Goal: Information Seeking & Learning: Learn about a topic

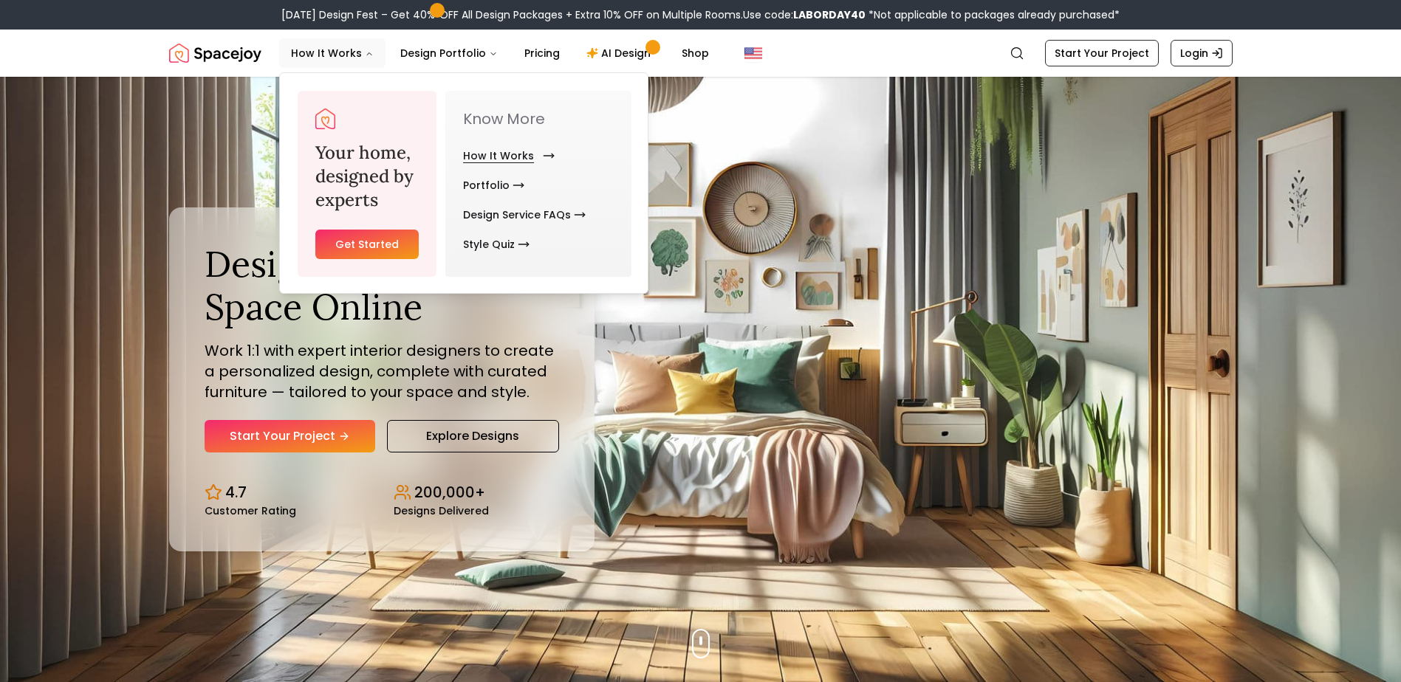
click at [512, 156] on link "How It Works" at bounding box center [506, 156] width 86 height 30
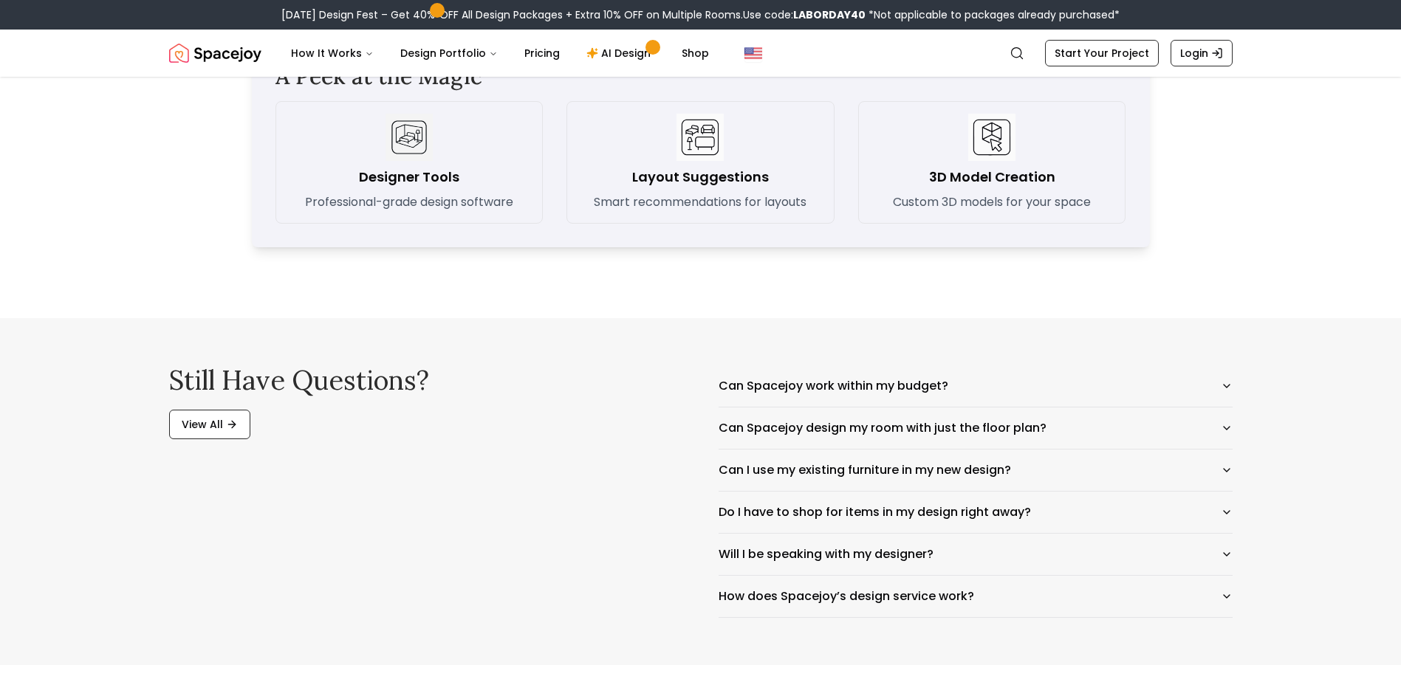
scroll to position [2215, 0]
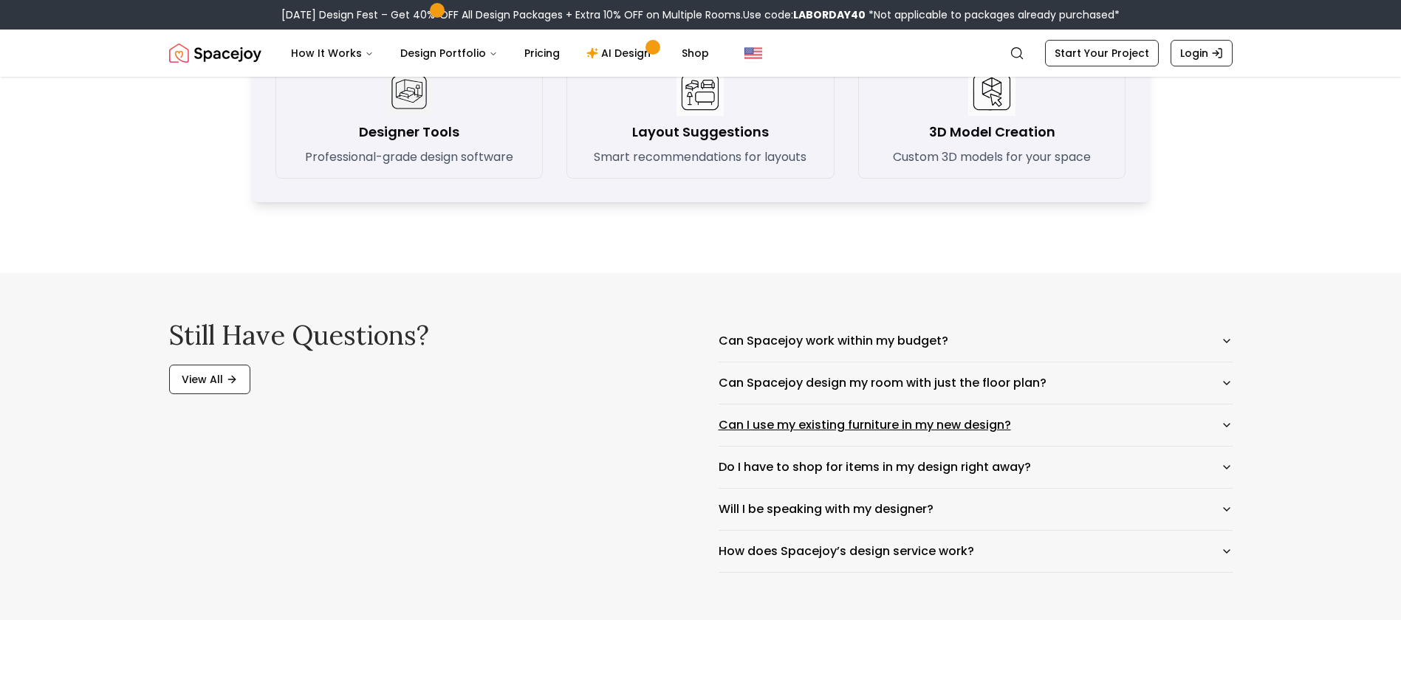
click at [946, 419] on button "Can I use my existing furniture in my new design?" at bounding box center [975, 425] width 514 height 41
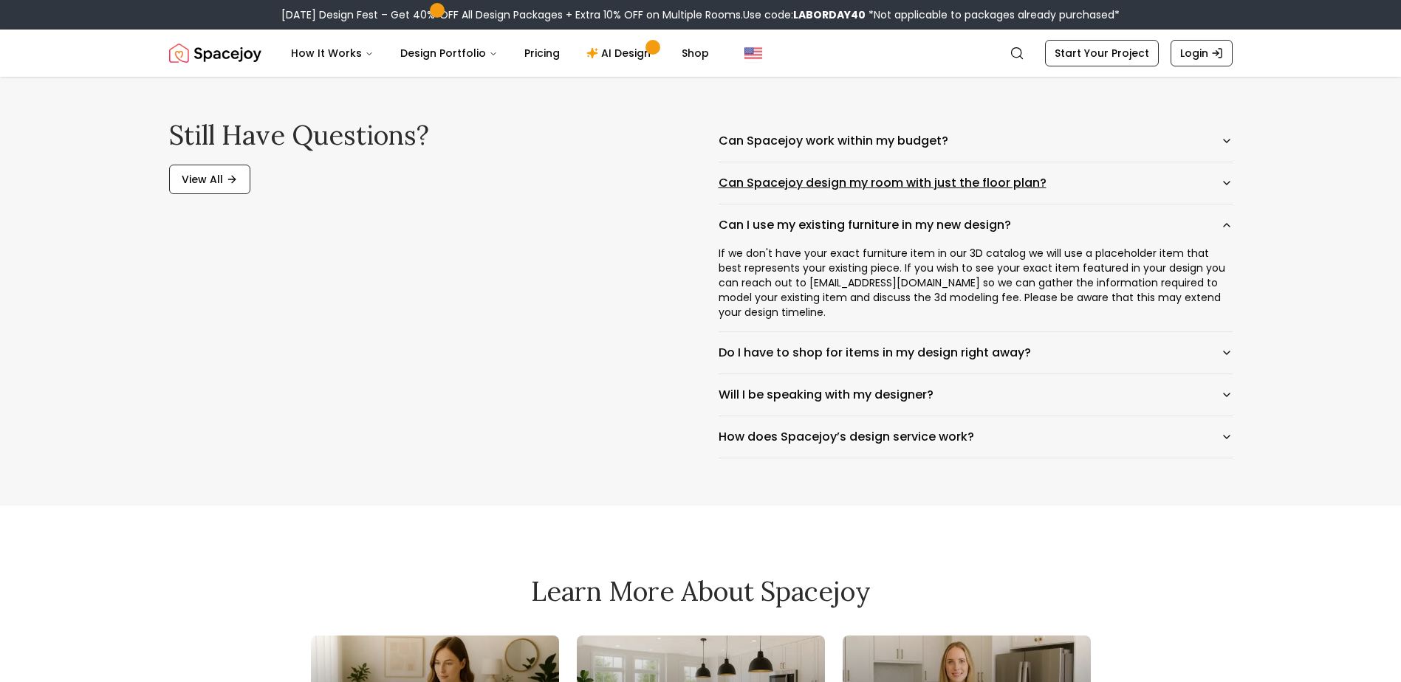
scroll to position [2437, 0]
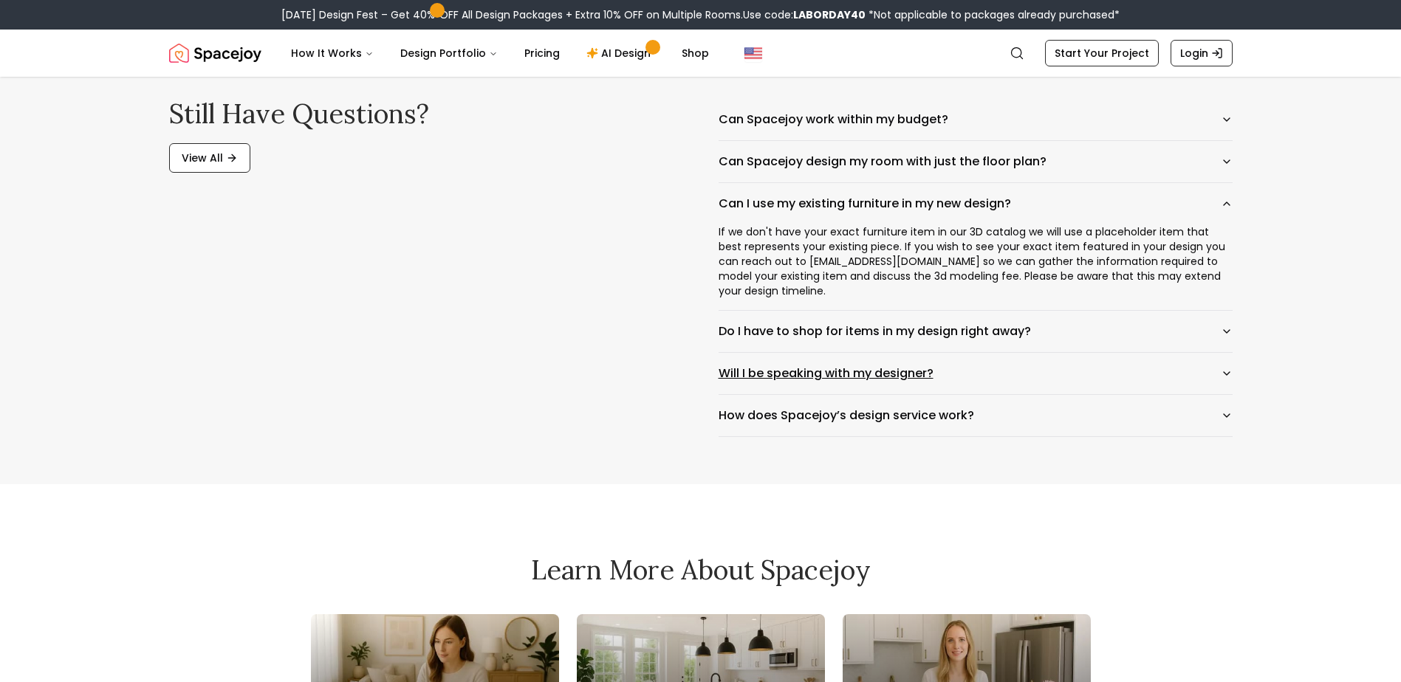
click at [1026, 360] on button "Will I be speaking with my designer?" at bounding box center [975, 373] width 514 height 41
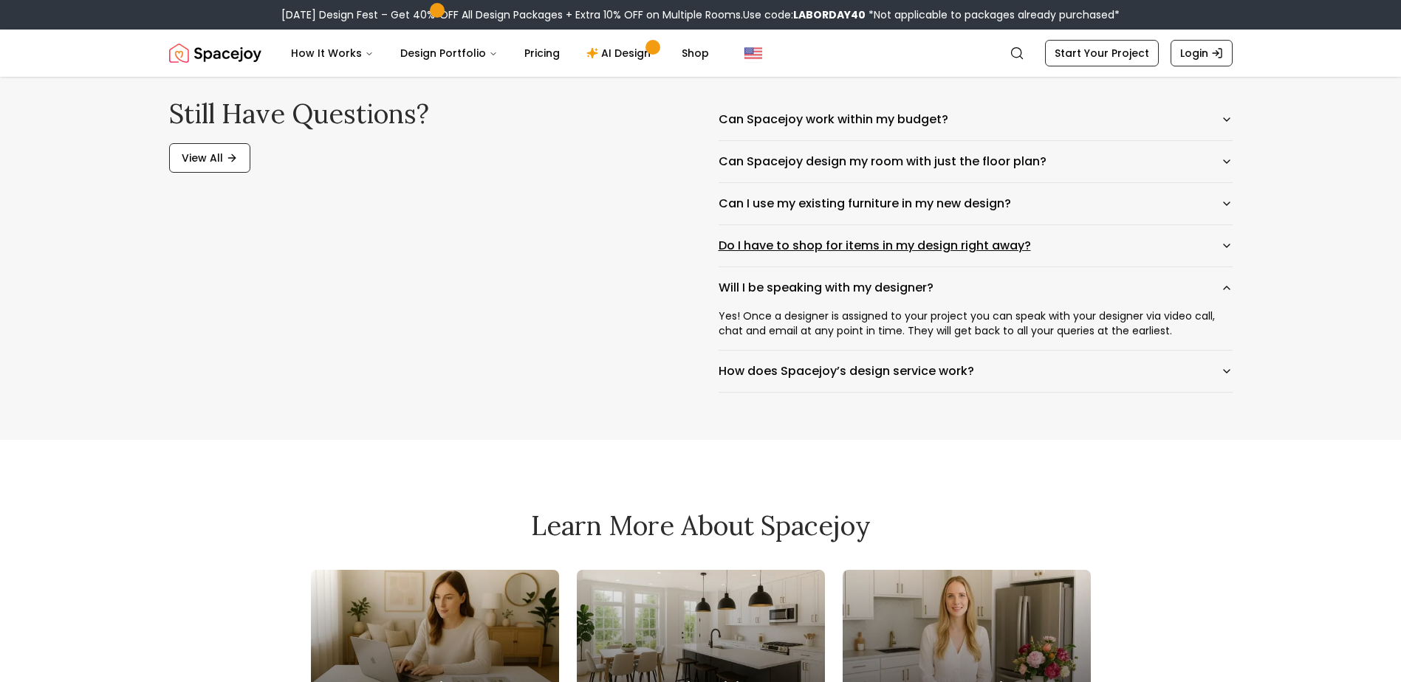
click at [1009, 244] on button "Do I have to shop for items in my design right away?" at bounding box center [975, 245] width 514 height 41
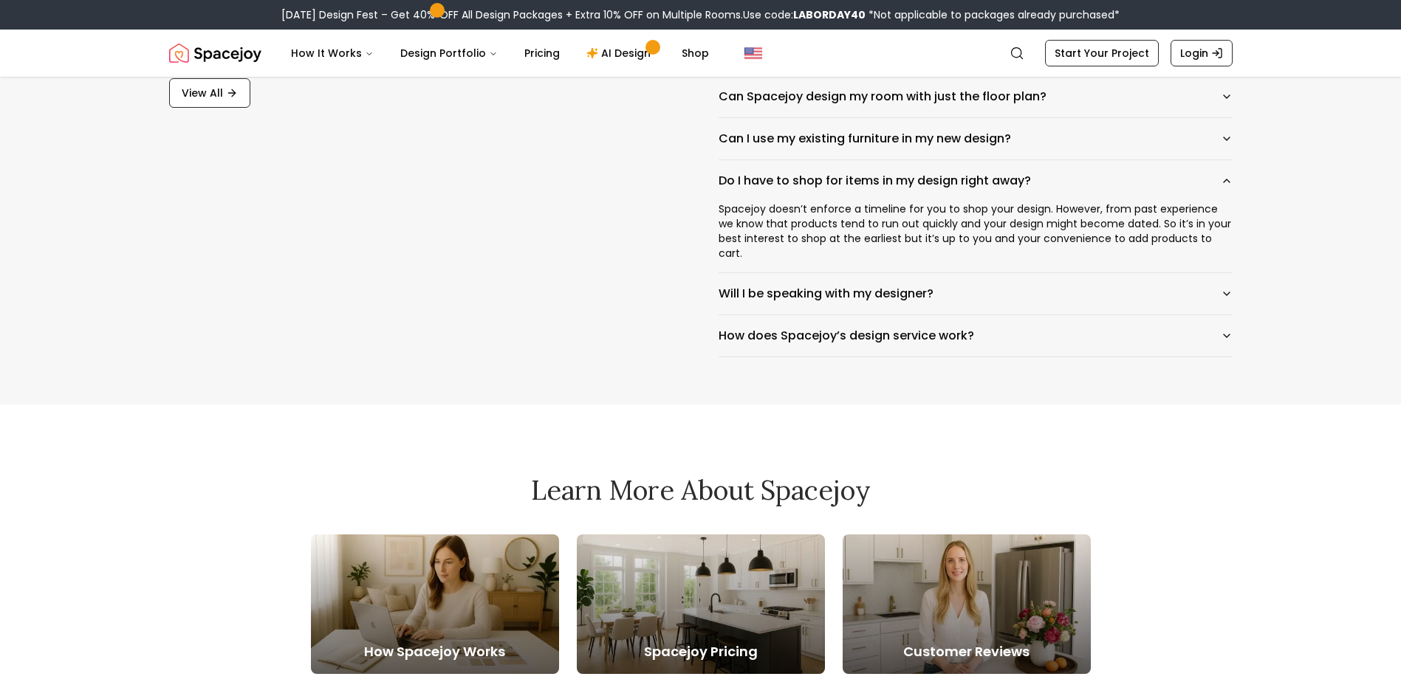
scroll to position [2585, 0]
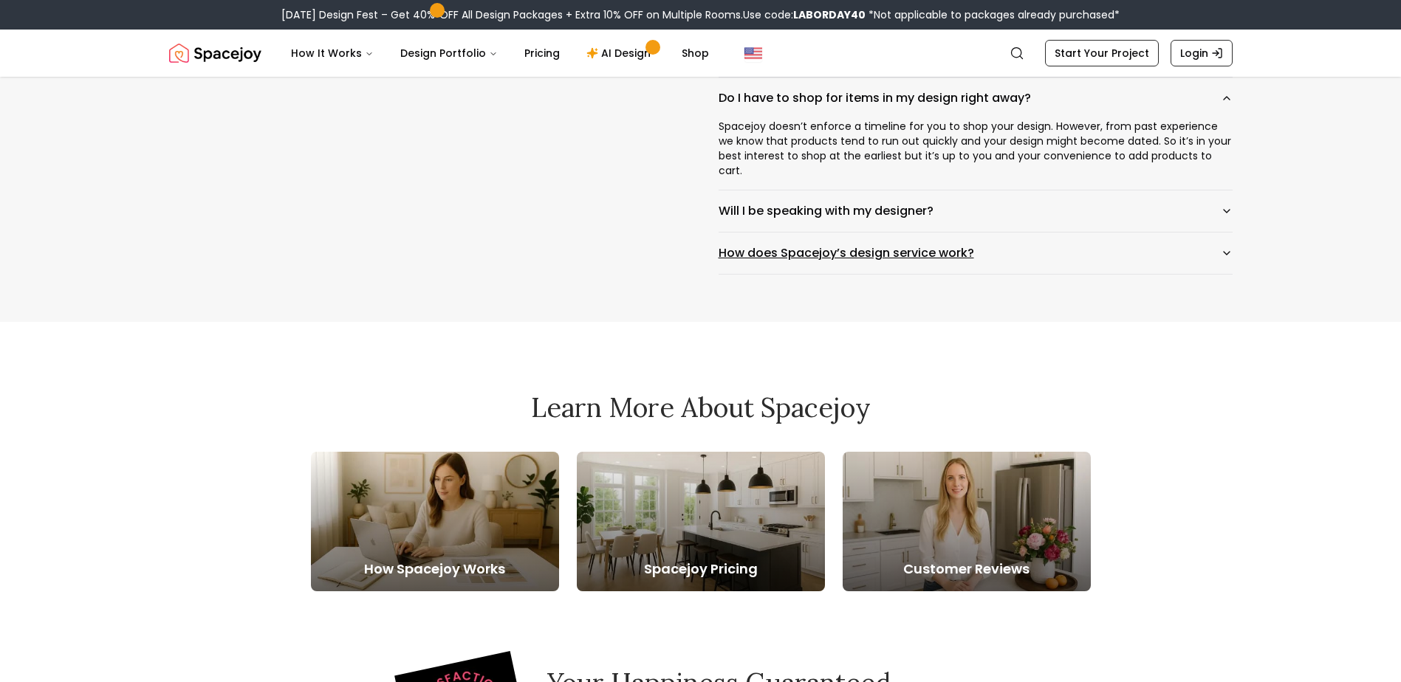
click at [1152, 233] on button "How does Spacejoy’s design service work?" at bounding box center [975, 253] width 514 height 41
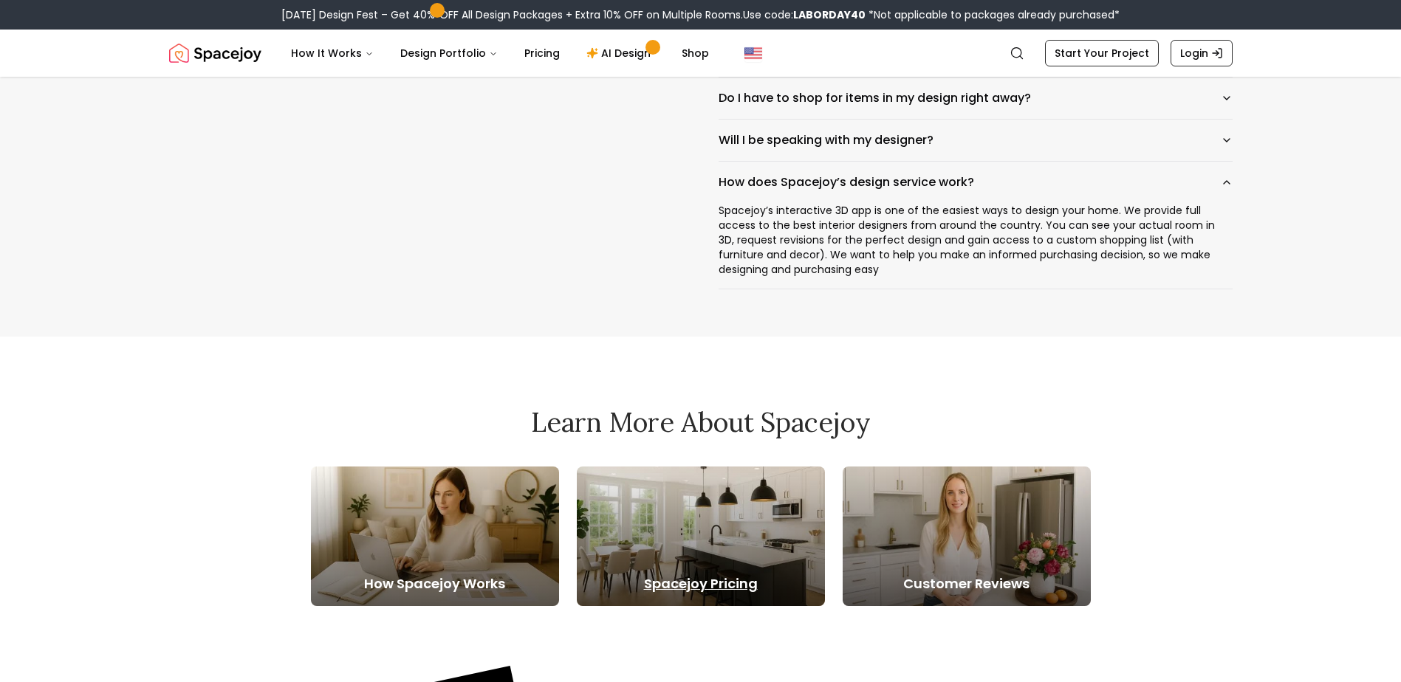
click at [731, 582] on h5 "Spacejoy Pricing" at bounding box center [701, 584] width 248 height 21
